Goal: Task Accomplishment & Management: Manage account settings

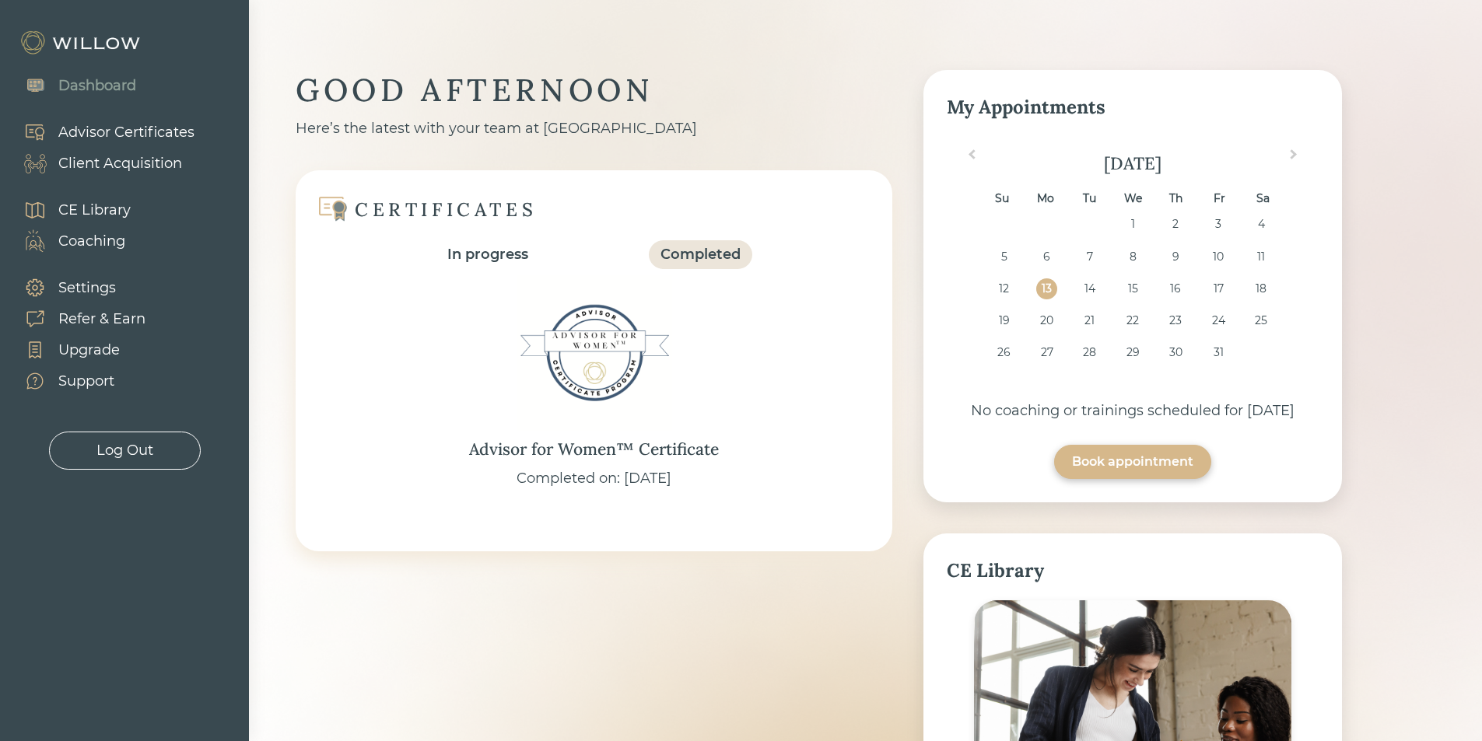
click at [148, 163] on div "Client Acquisition" at bounding box center [120, 163] width 124 height 21
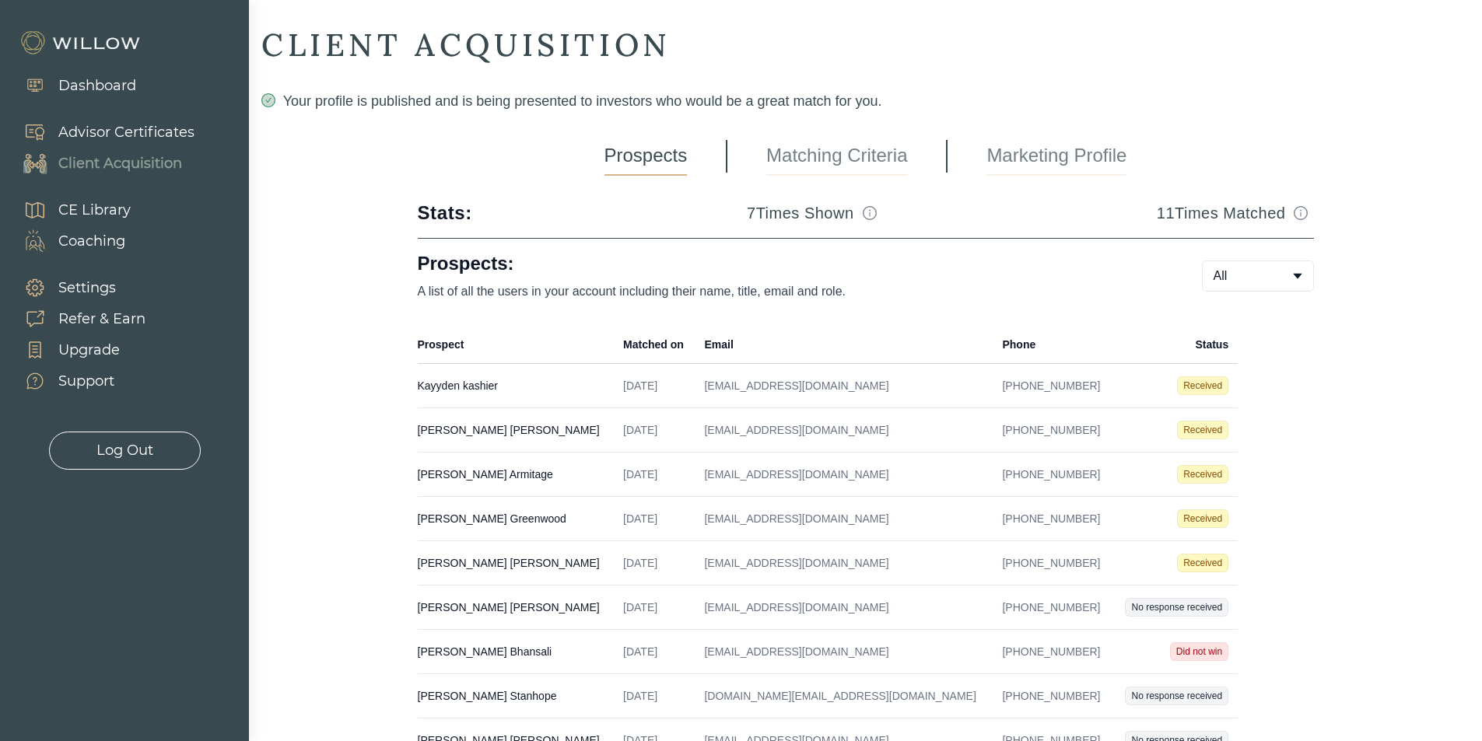
click at [1198, 424] on span "Received" at bounding box center [1202, 430] width 51 height 19
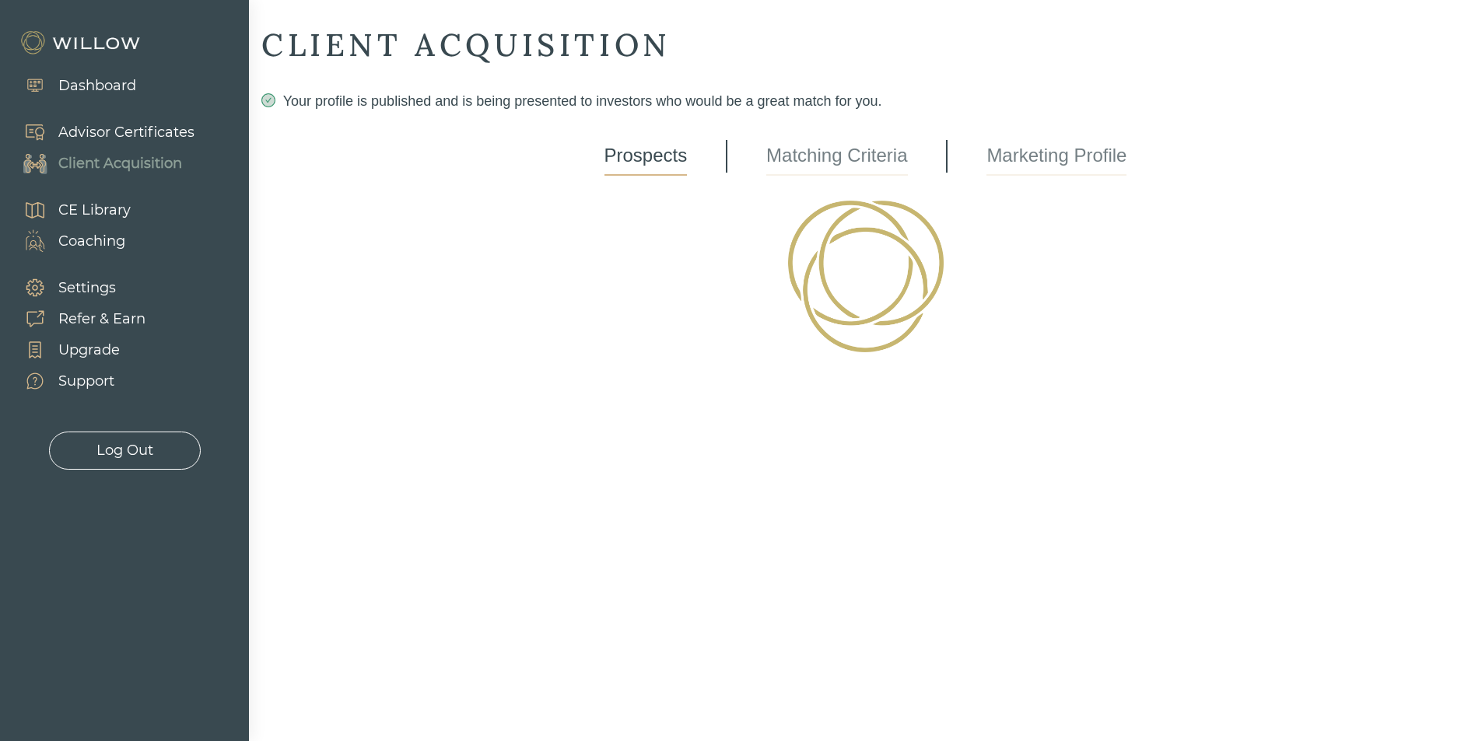
select select "3"
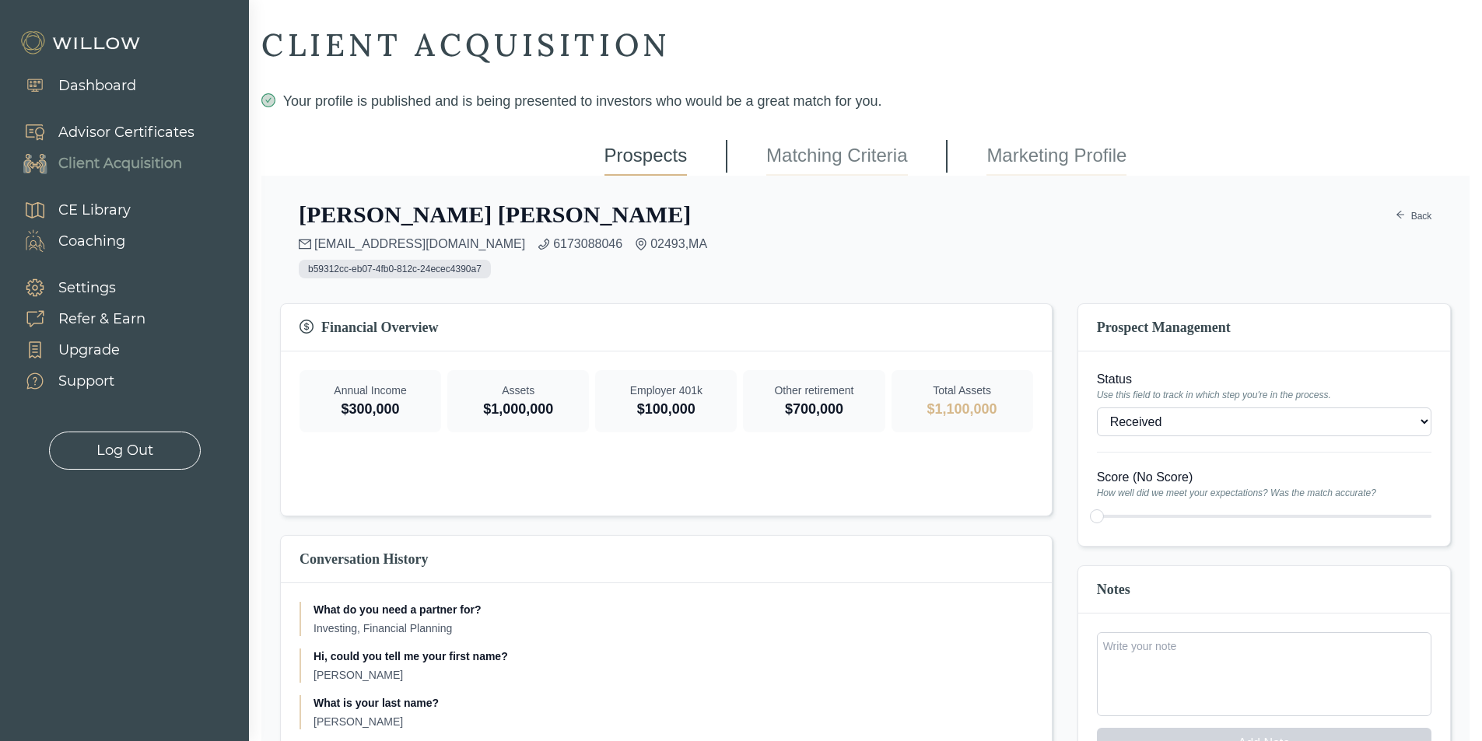
type input "5"
click at [1243, 523] on div at bounding box center [1264, 517] width 335 height 22
type input "4"
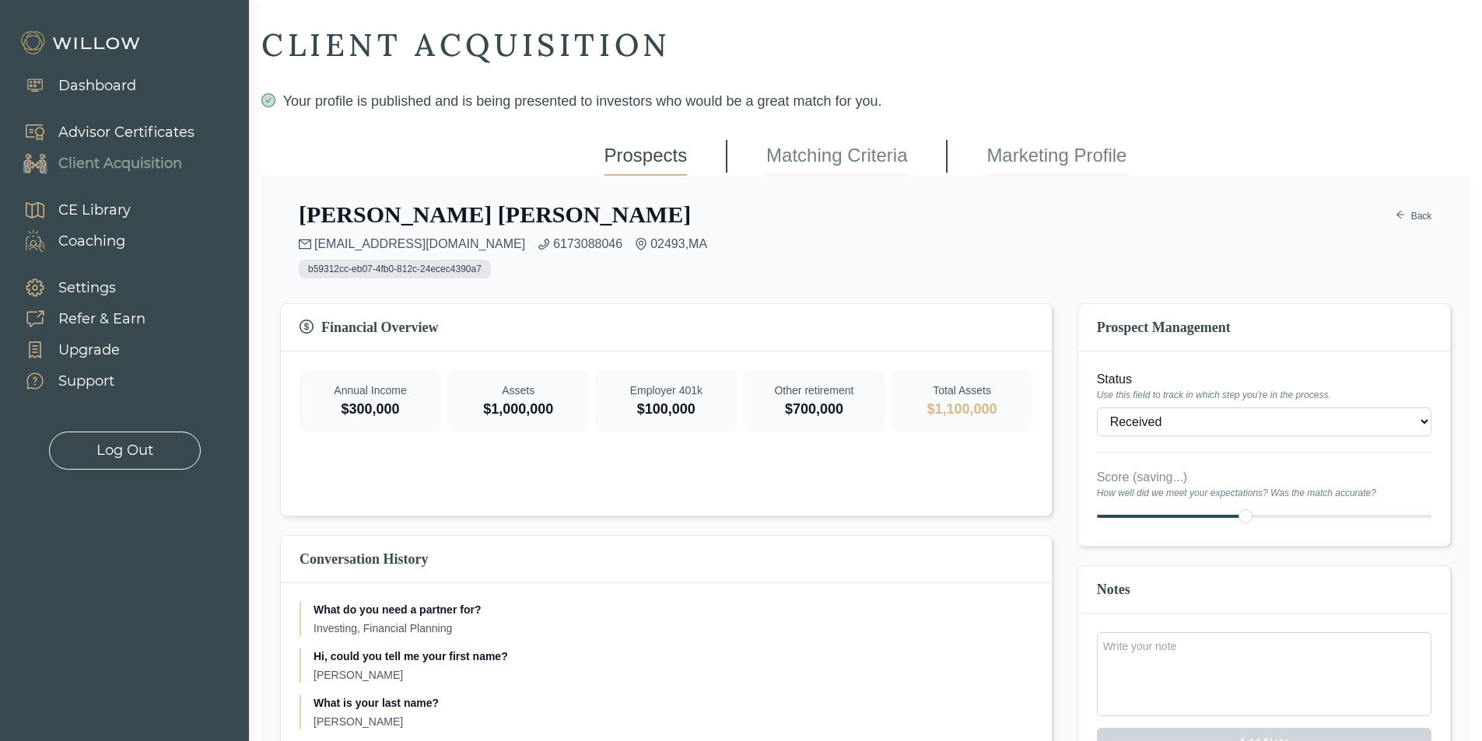
type input "3"
type input "2"
type input "1"
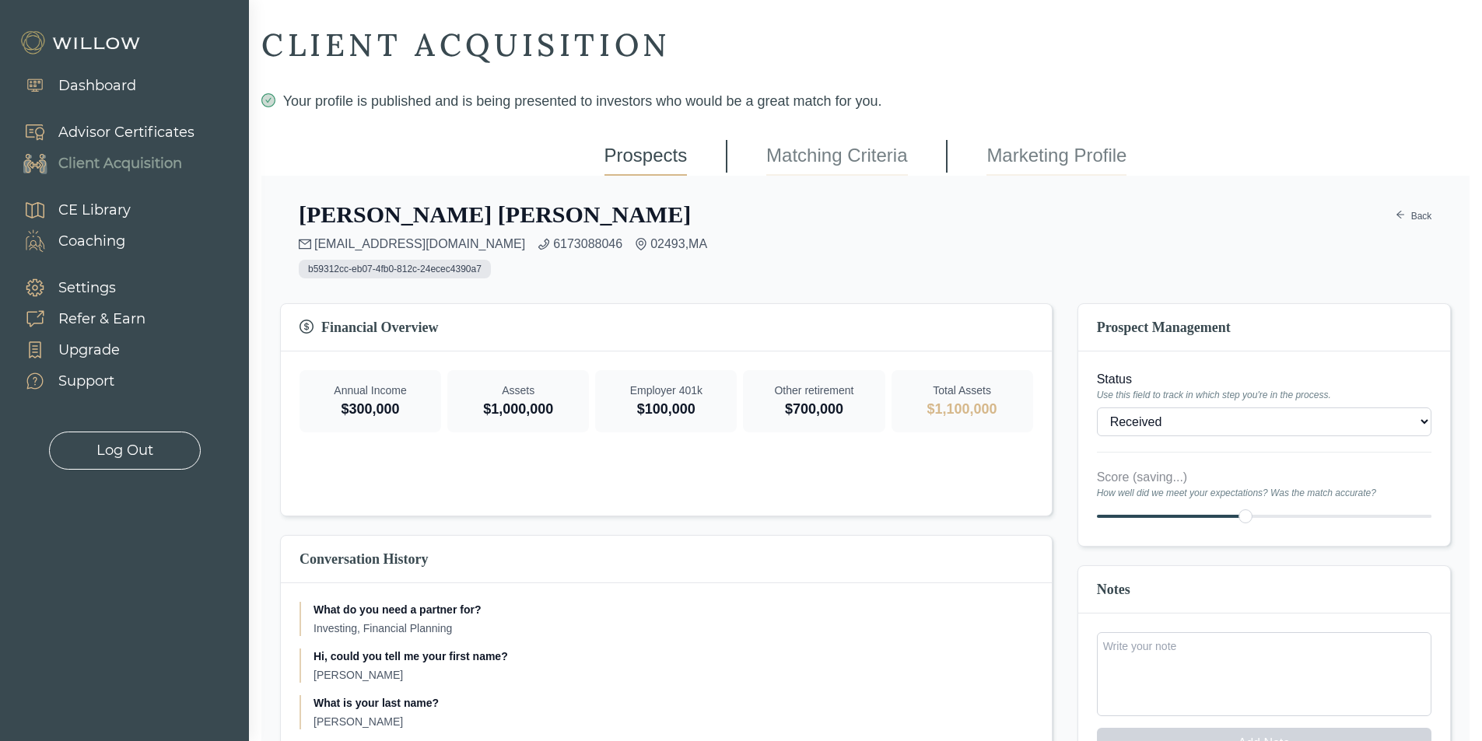
type input "1"
click at [1097, 511] on div at bounding box center [1264, 517] width 335 height 22
click at [124, 169] on div "Client Acquisition" at bounding box center [120, 163] width 124 height 21
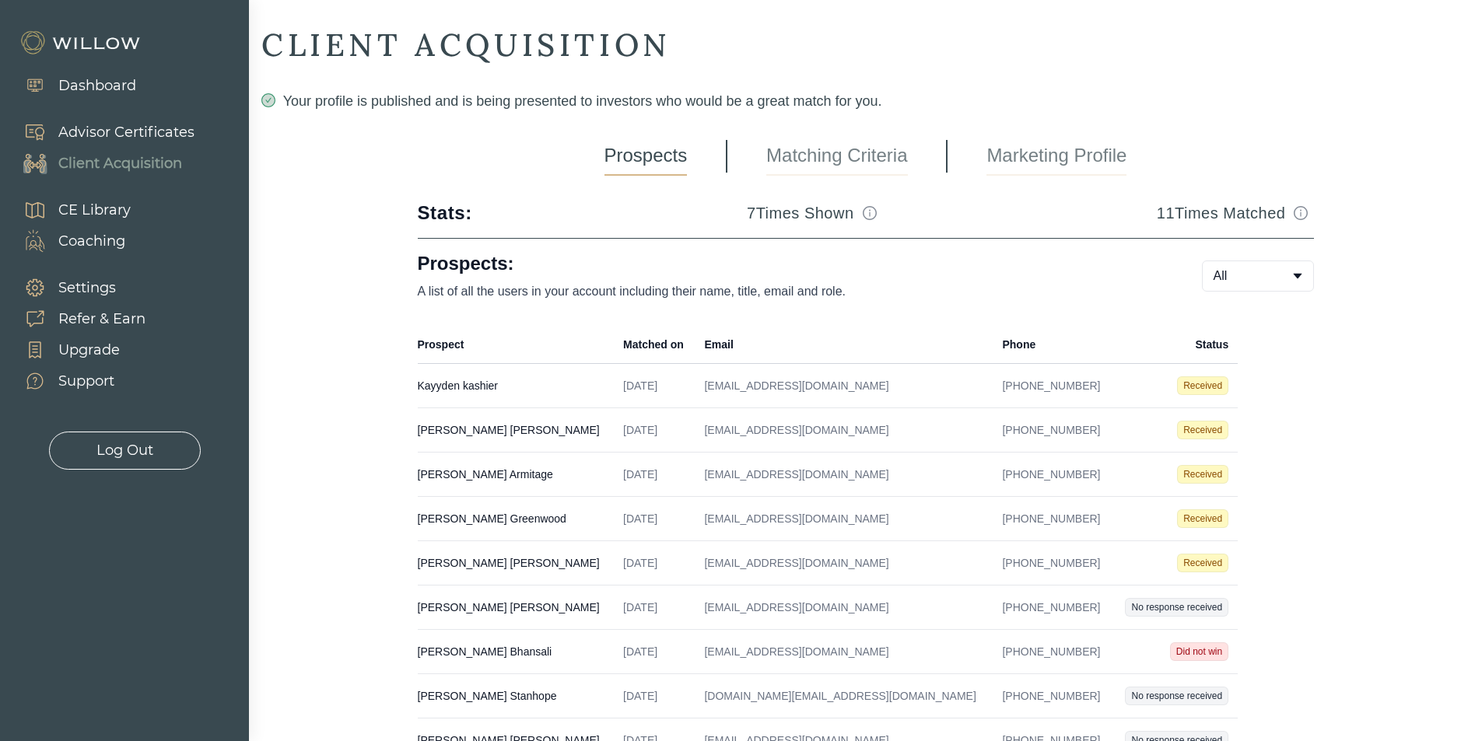
click at [489, 391] on td "[PERSON_NAME] Created on [DATE] Email [EMAIL_ADDRESS][DOMAIN_NAME] Phone [PHONE…" at bounding box center [516, 386] width 197 height 44
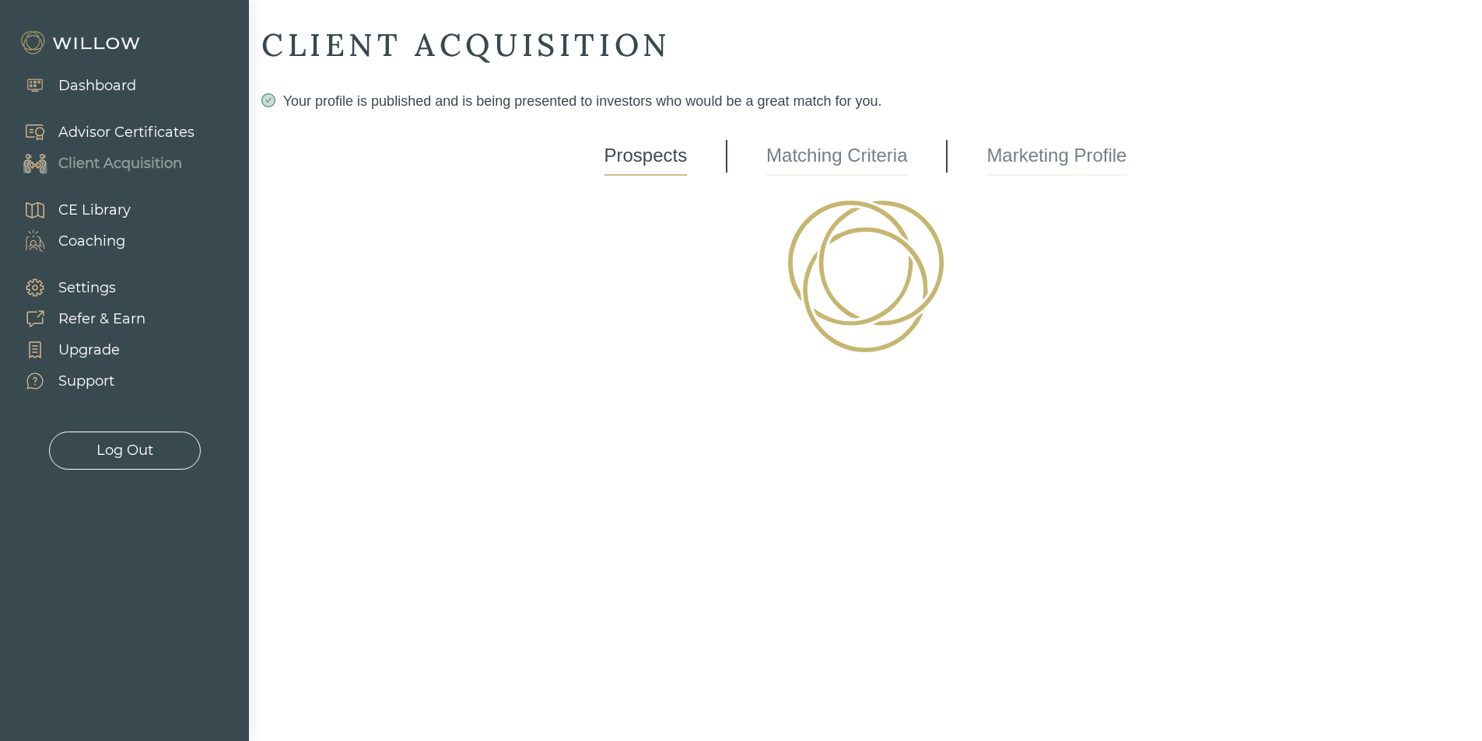
select select "3"
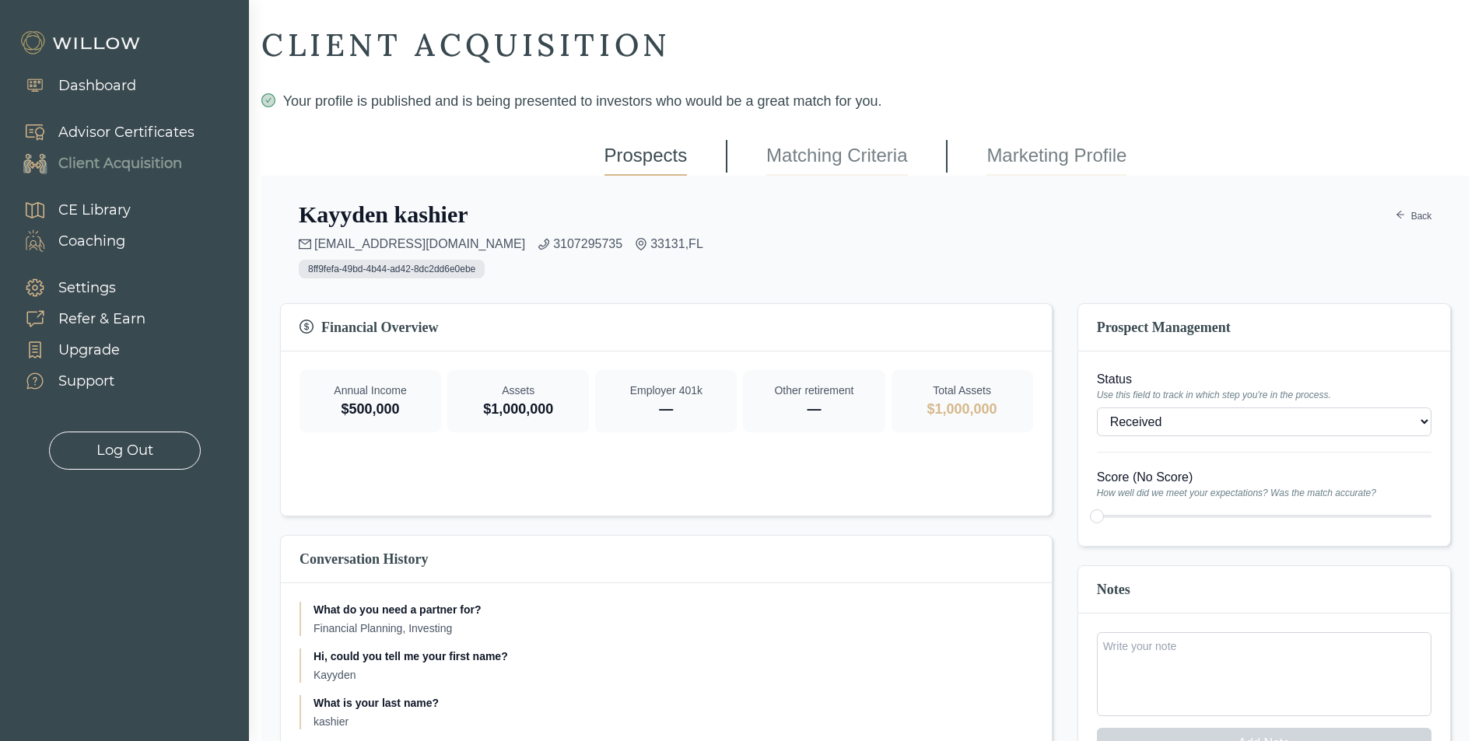
click at [135, 156] on div "Client Acquisition" at bounding box center [120, 163] width 124 height 21
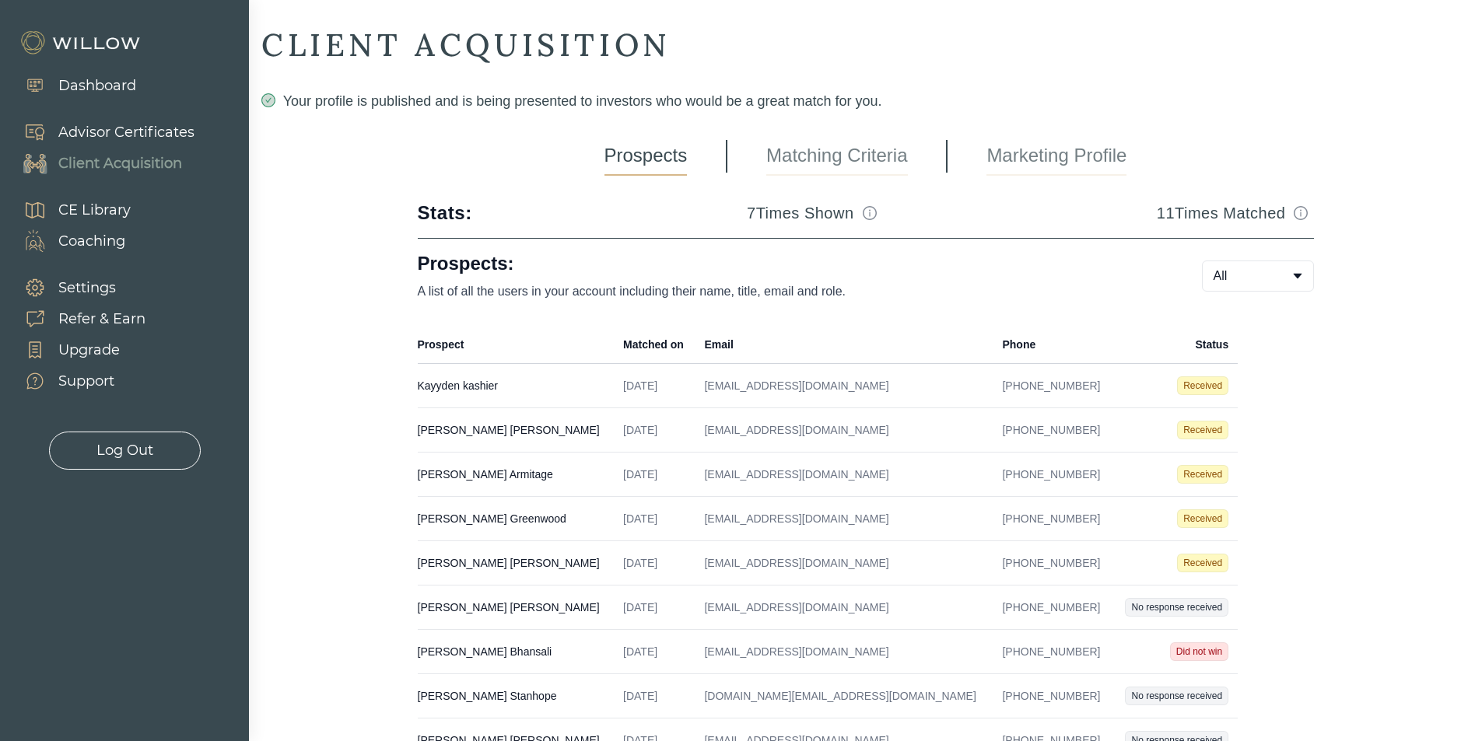
click at [464, 467] on td "[PERSON_NAME] Created on [DATE] Email [EMAIL_ADDRESS][DOMAIN_NAME] Phone [PHONE…" at bounding box center [516, 475] width 197 height 44
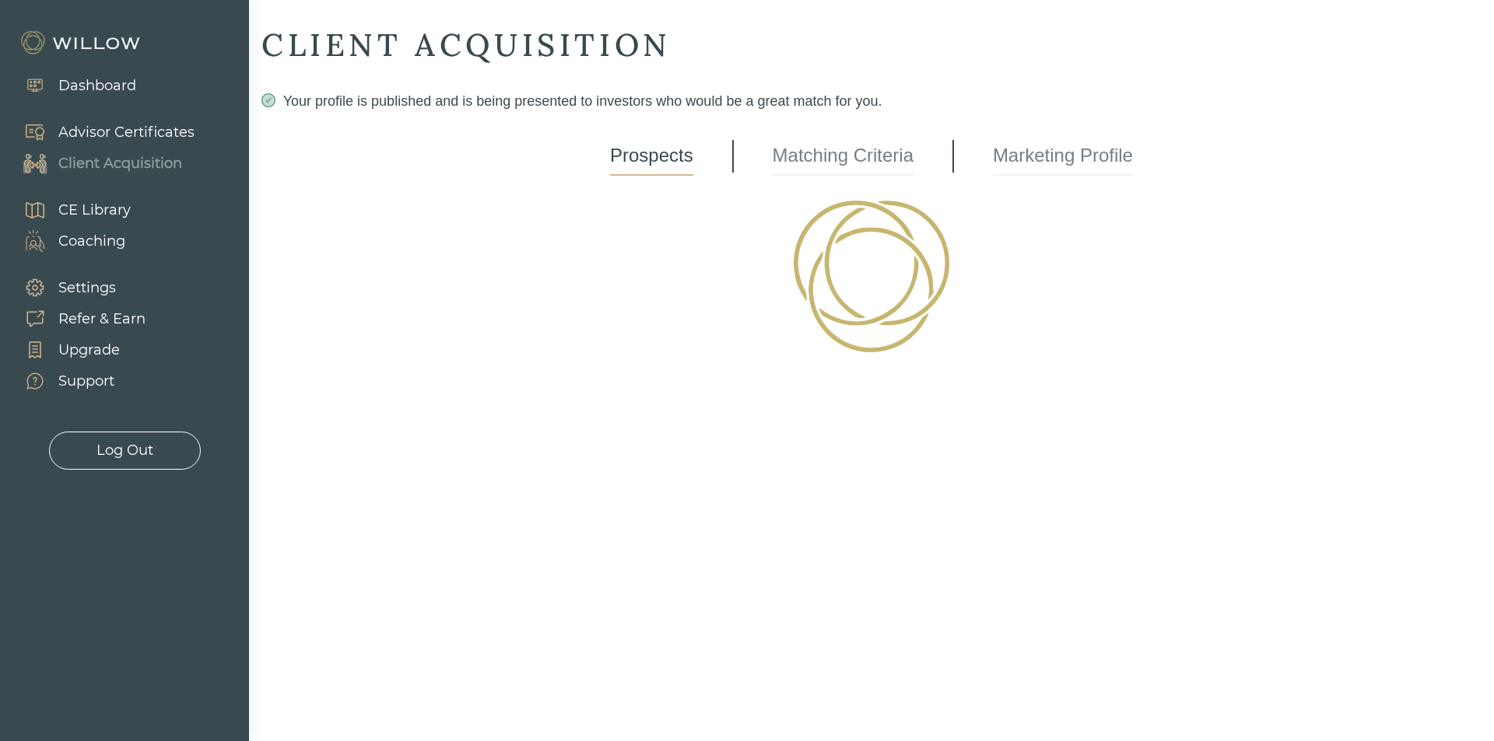
select select "3"
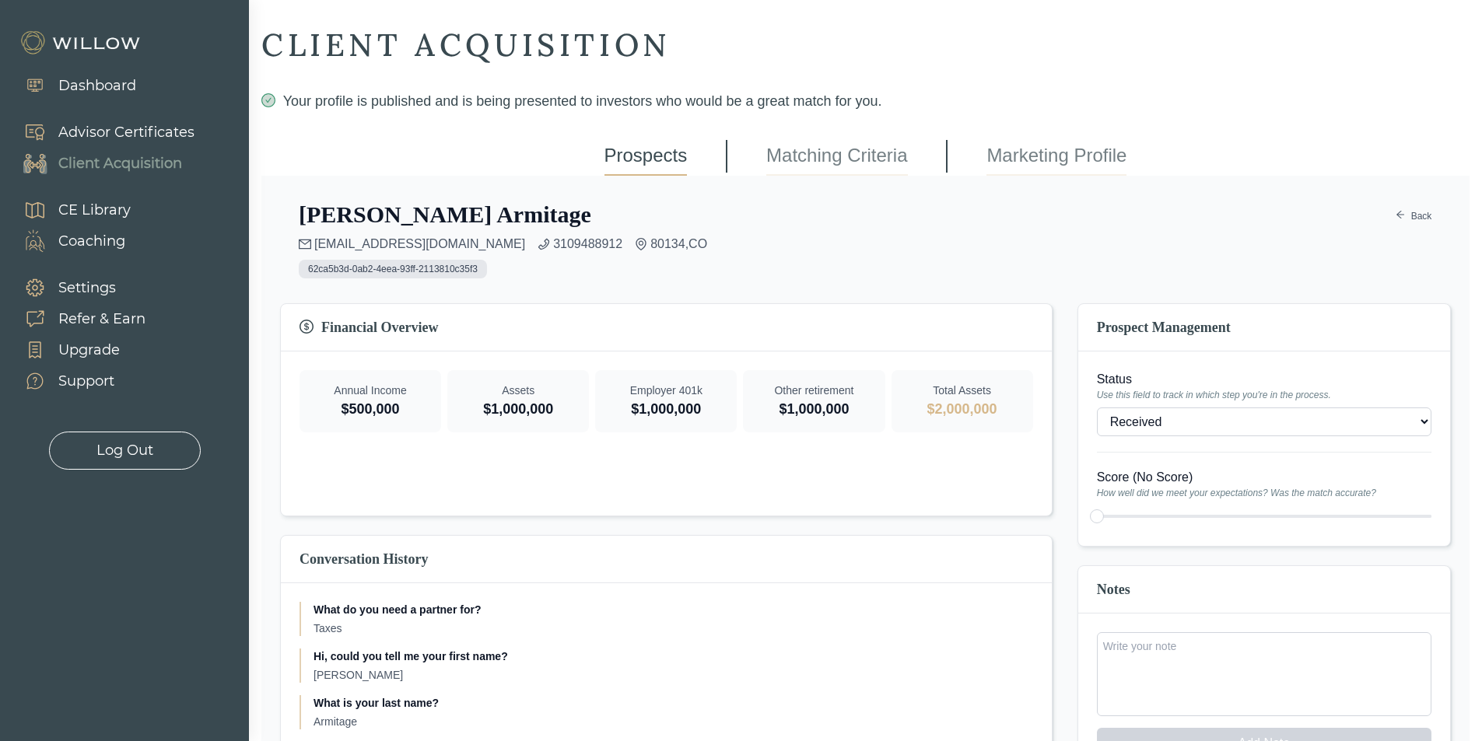
click at [142, 160] on div "Client Acquisition" at bounding box center [120, 163] width 124 height 21
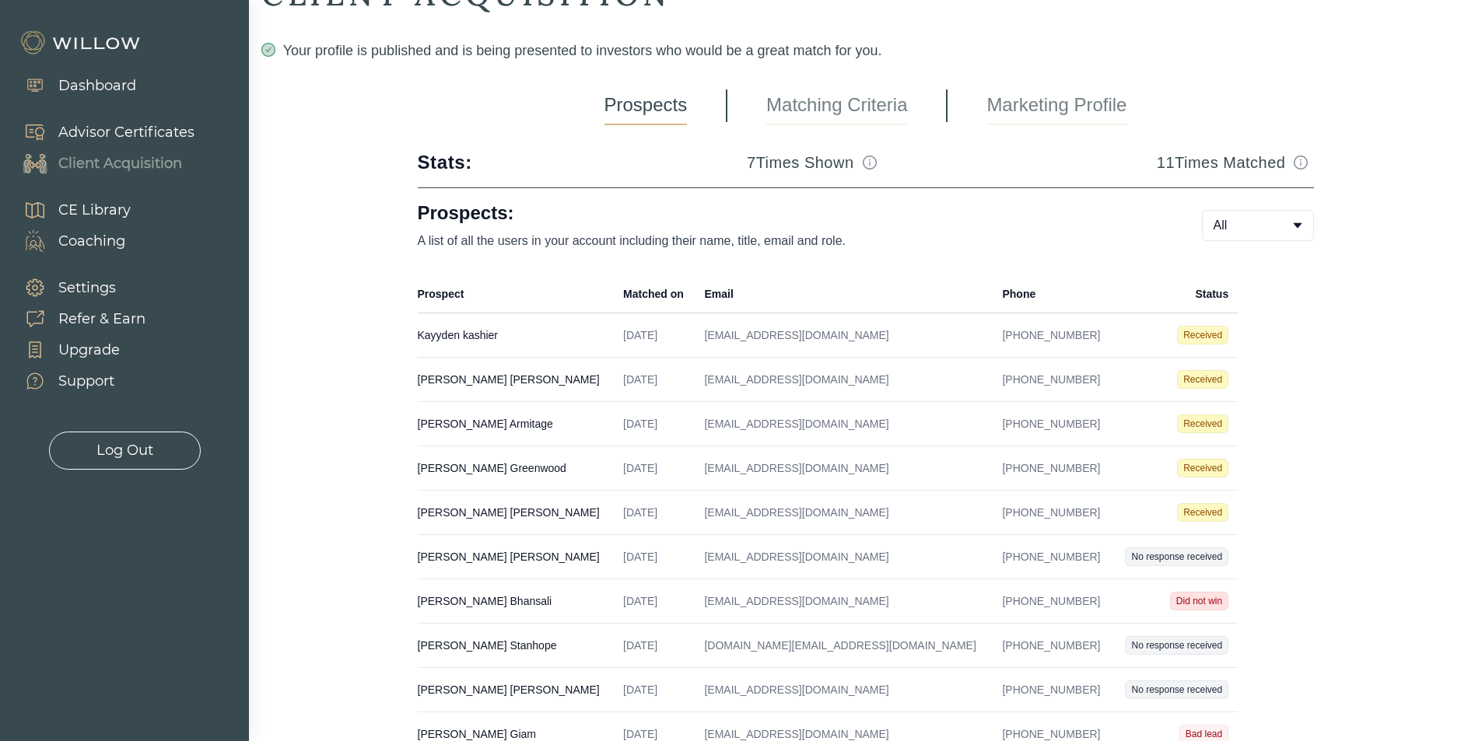
scroll to position [78, 0]
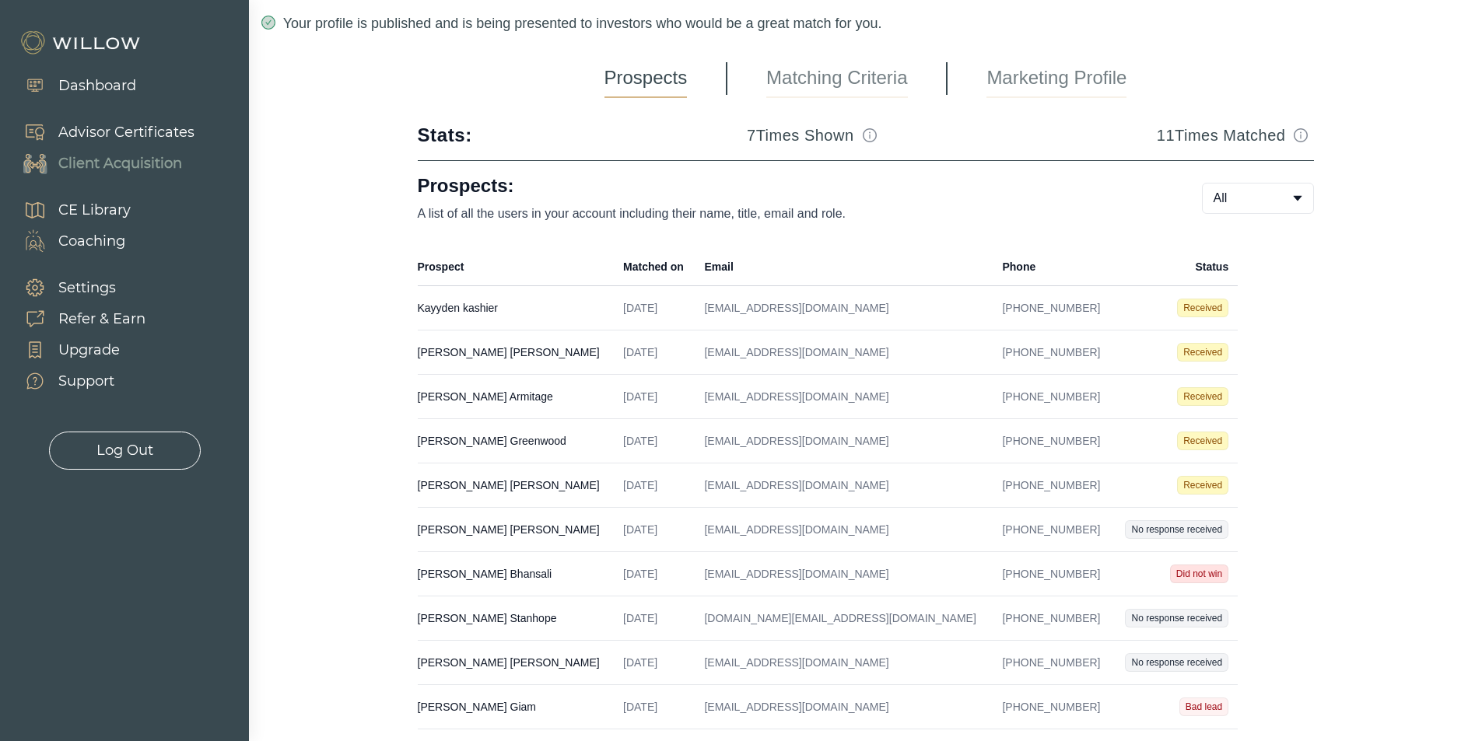
click at [463, 527] on td "[PERSON_NAME] Created on [DATE] Email [EMAIL_ADDRESS][DOMAIN_NAME] Phone [PHONE…" at bounding box center [516, 530] width 197 height 44
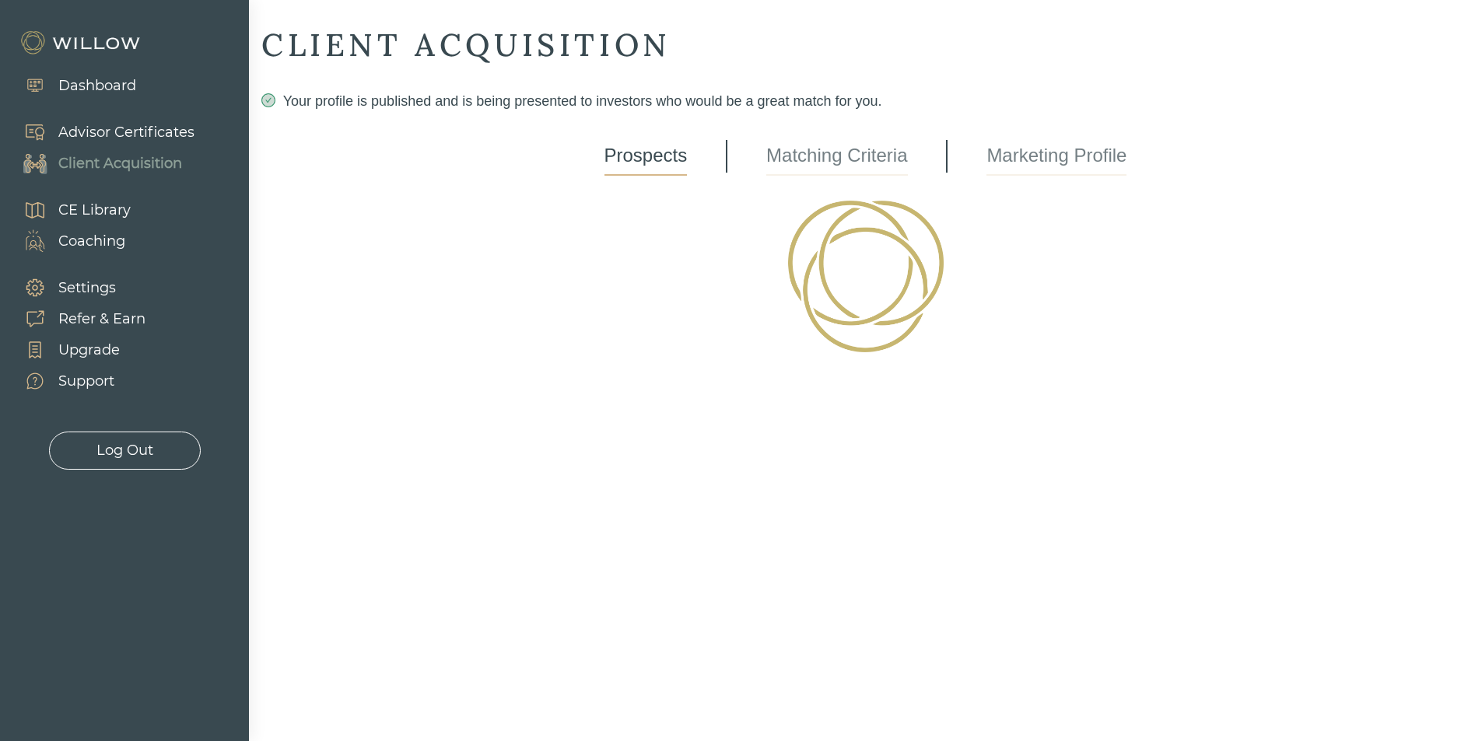
select select "2"
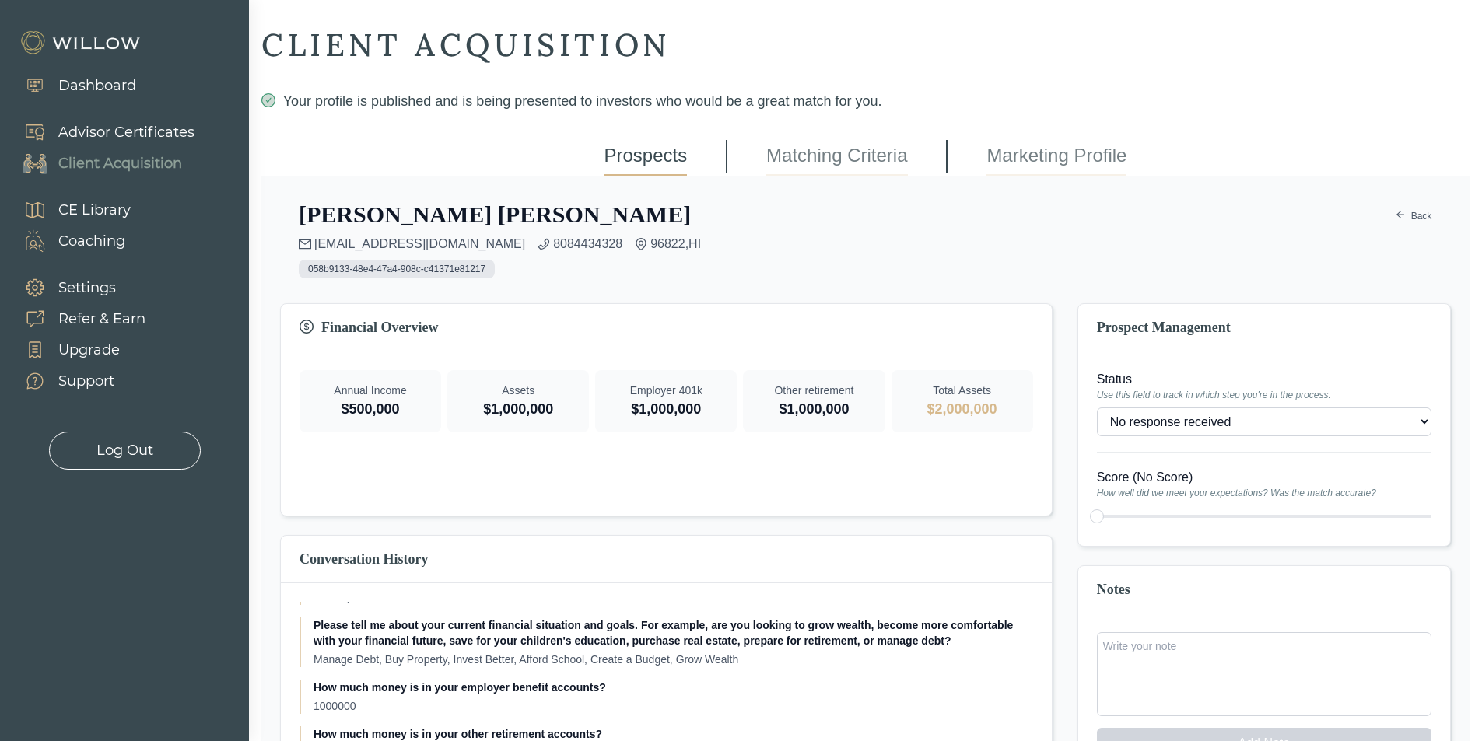
click at [148, 163] on div "Client Acquisition" at bounding box center [120, 163] width 124 height 21
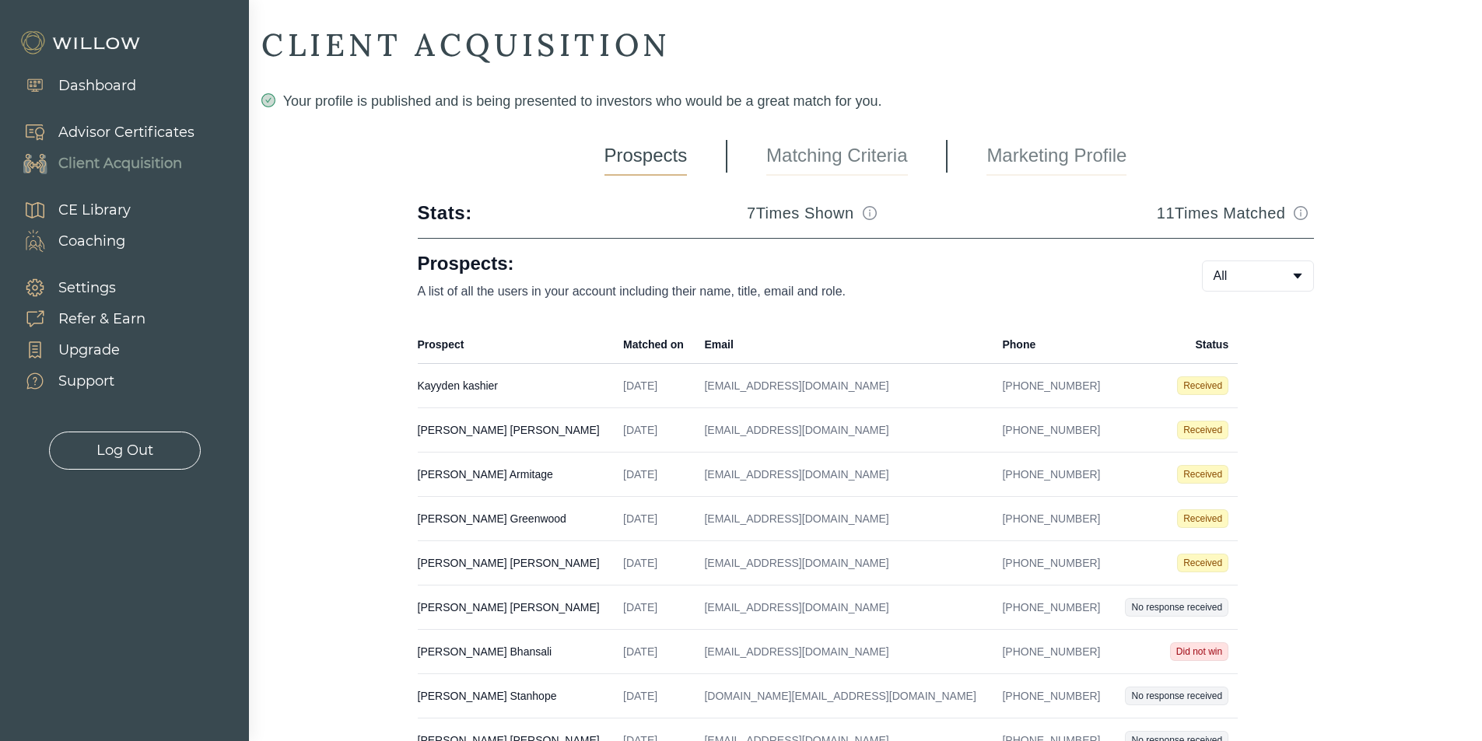
click at [460, 512] on td "[PERSON_NAME] Created on [DATE] Email [EMAIL_ADDRESS][DOMAIN_NAME] Phone [PHONE…" at bounding box center [516, 519] width 197 height 44
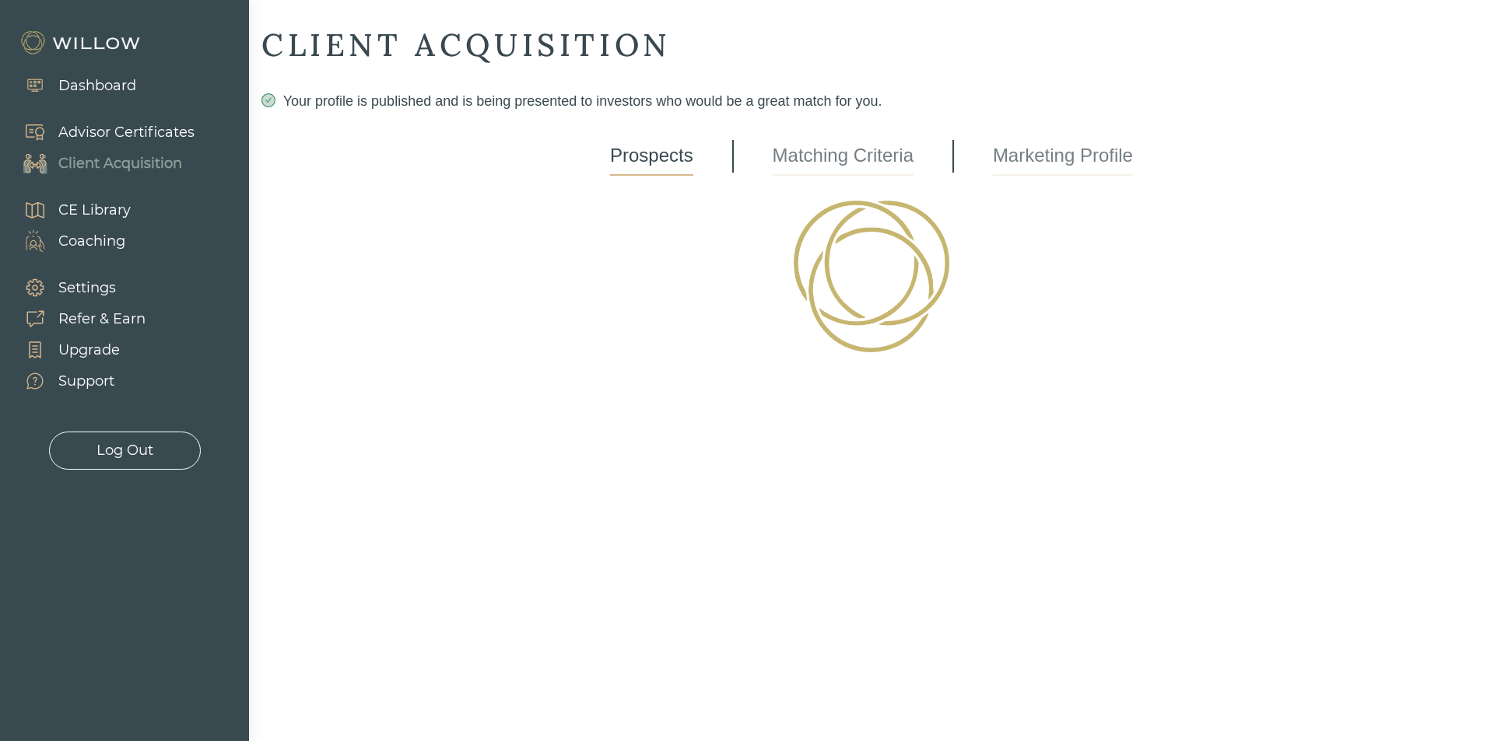
select select "3"
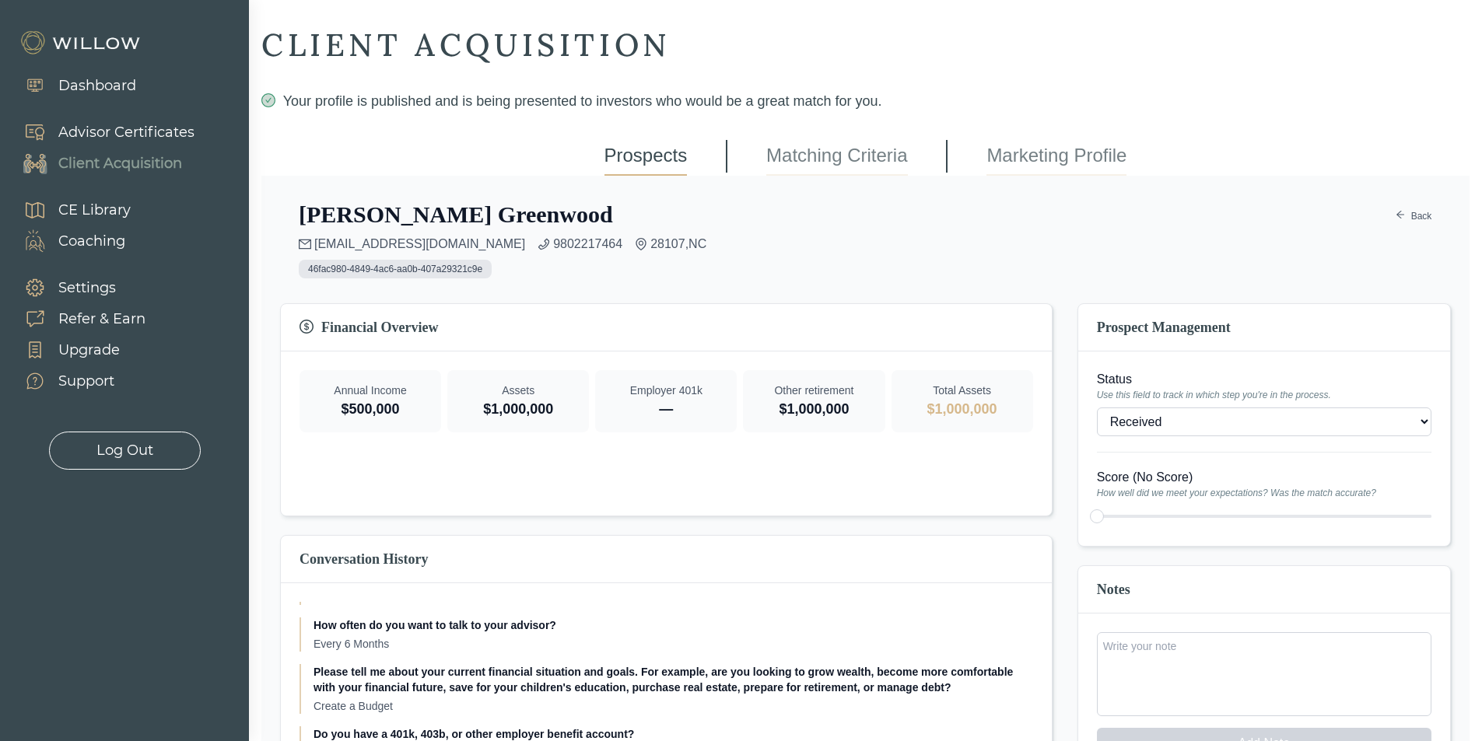
click at [149, 161] on div "Client Acquisition" at bounding box center [120, 163] width 124 height 21
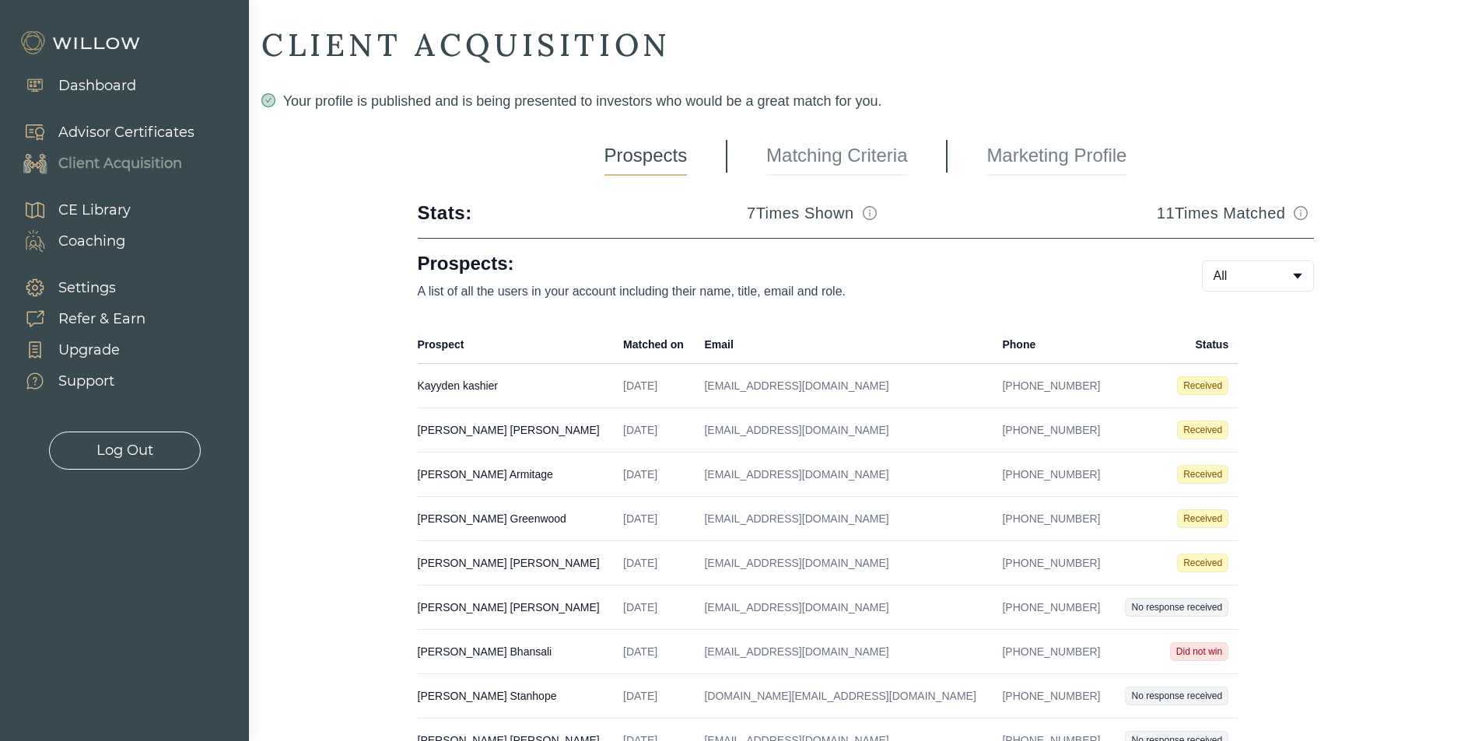
scroll to position [141, 0]
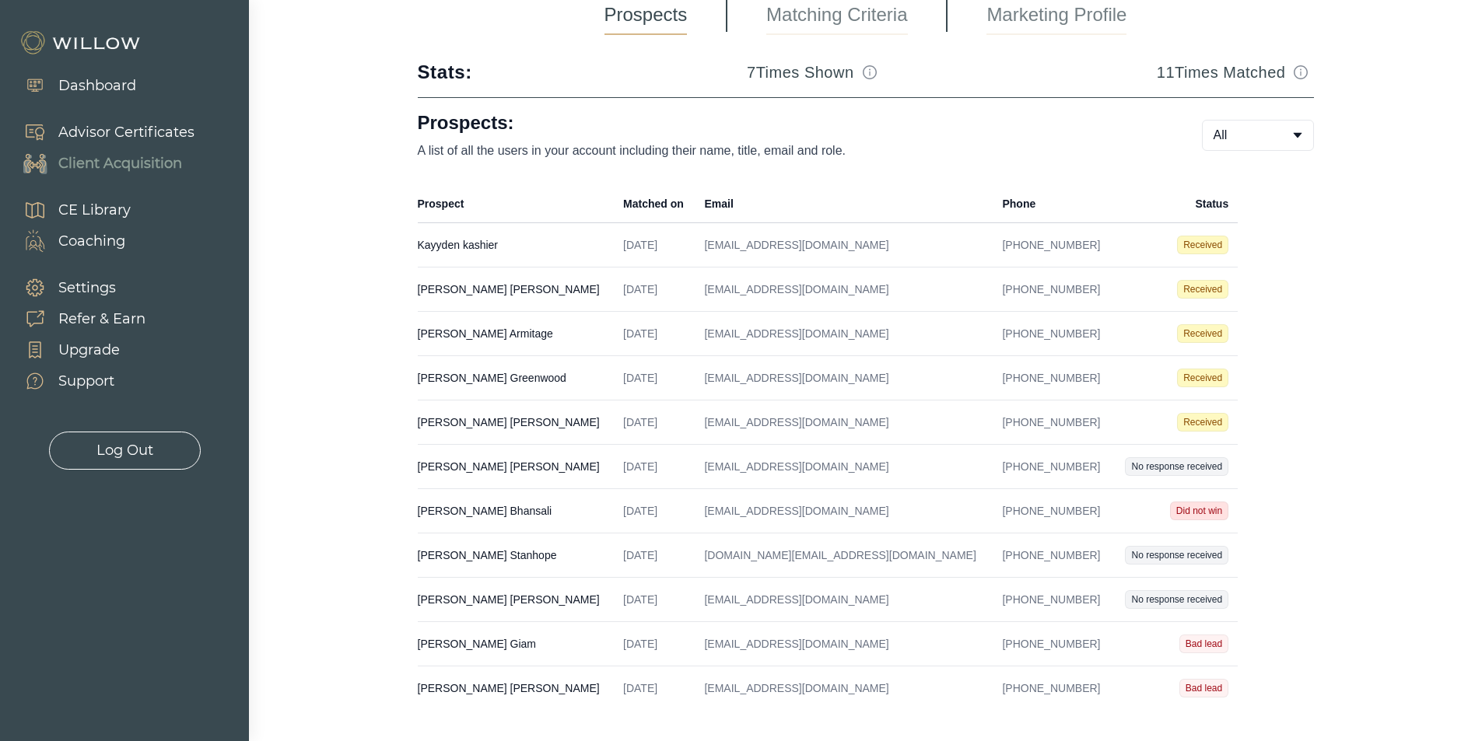
click at [453, 643] on td "[PERSON_NAME] Created on [DATE] Email [EMAIL_ADDRESS][DOMAIN_NAME] Phone [PHONE…" at bounding box center [516, 644] width 197 height 44
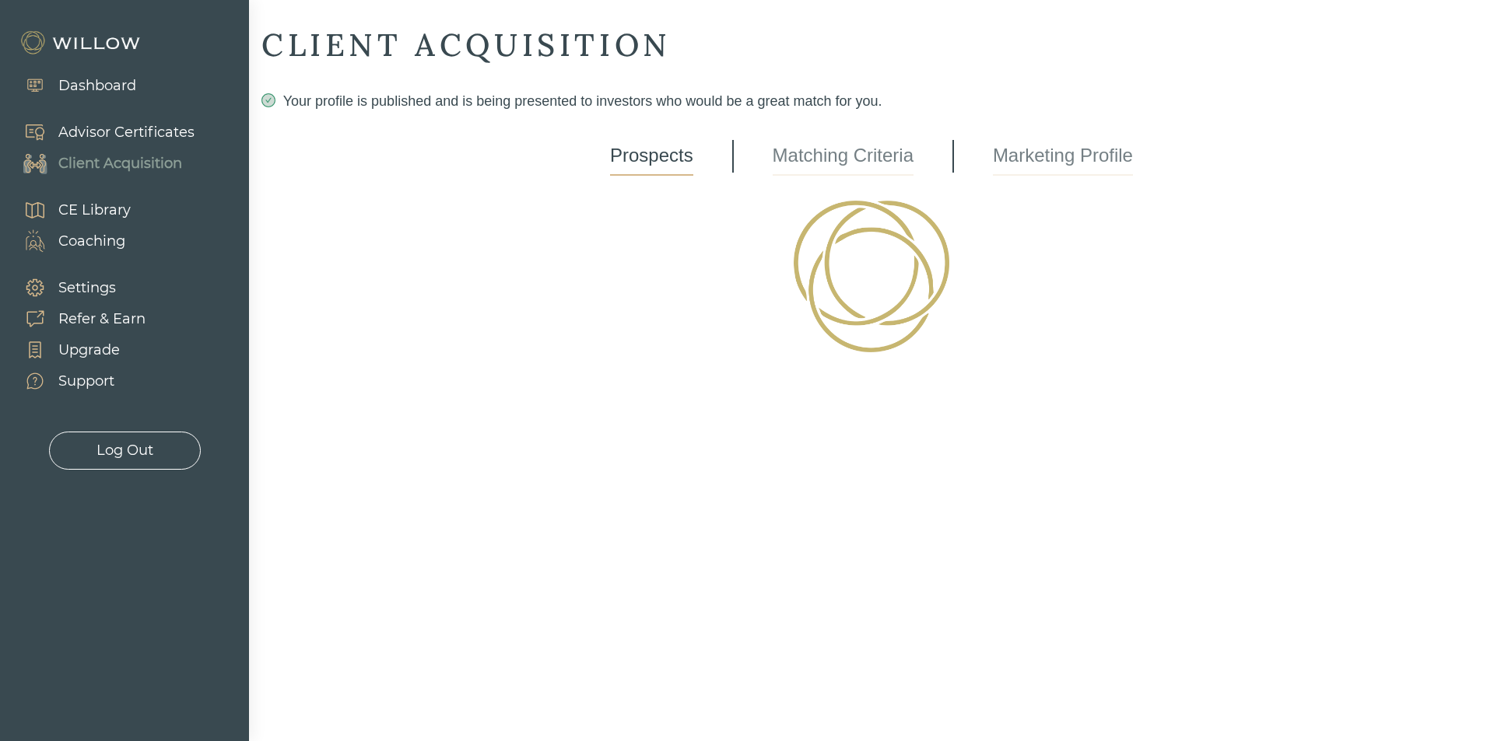
select select "8"
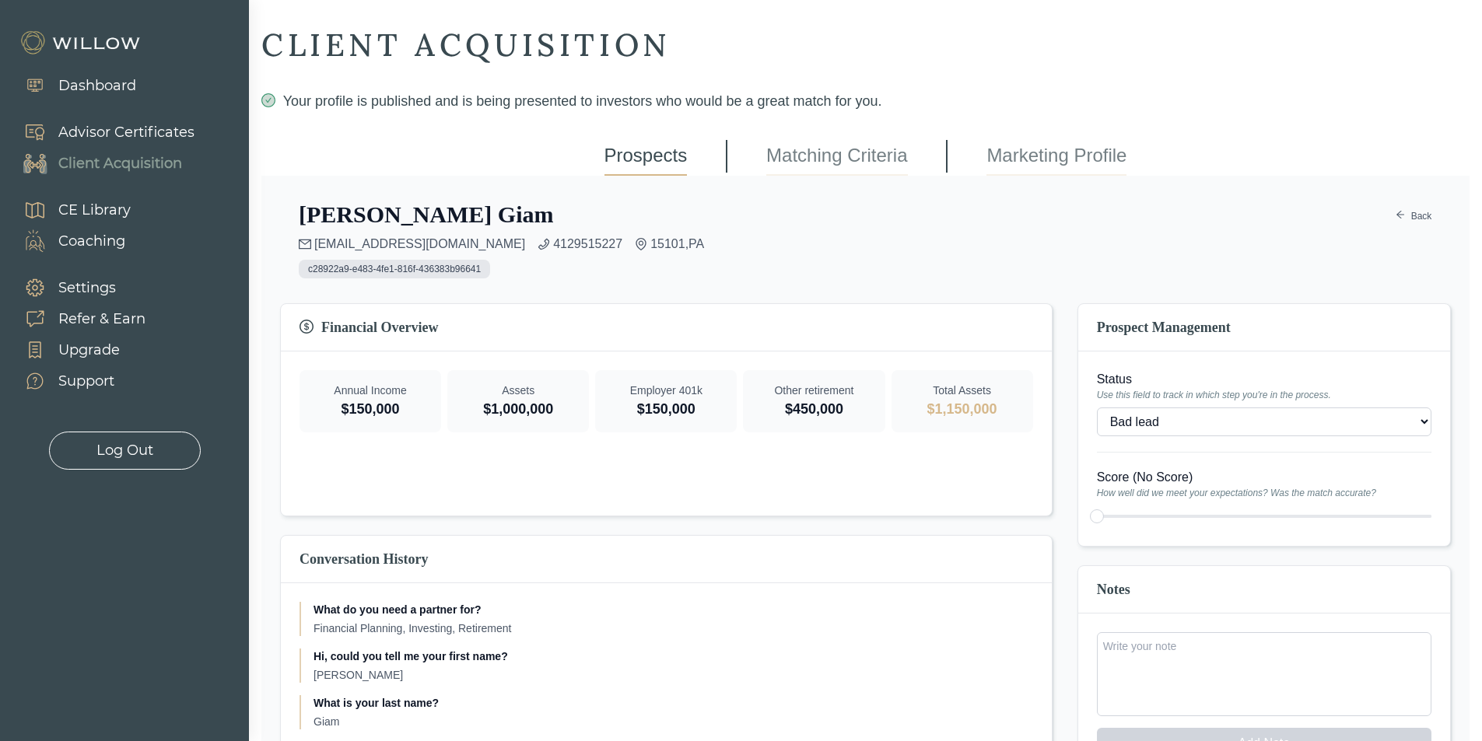
click at [105, 160] on div "Client Acquisition" at bounding box center [120, 163] width 124 height 21
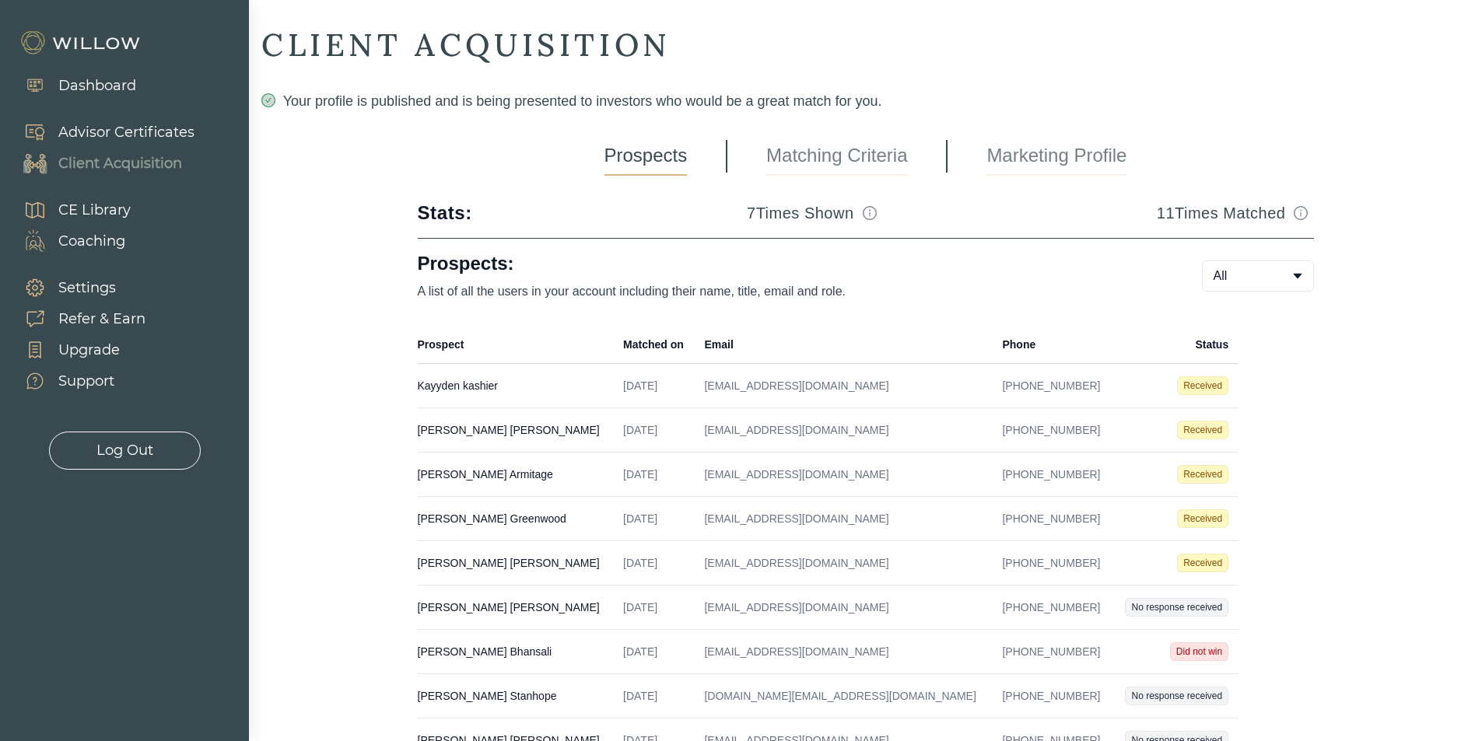
click at [834, 145] on link "Matching Criteria" at bounding box center [836, 156] width 141 height 39
